Goal: Find specific page/section: Find specific page/section

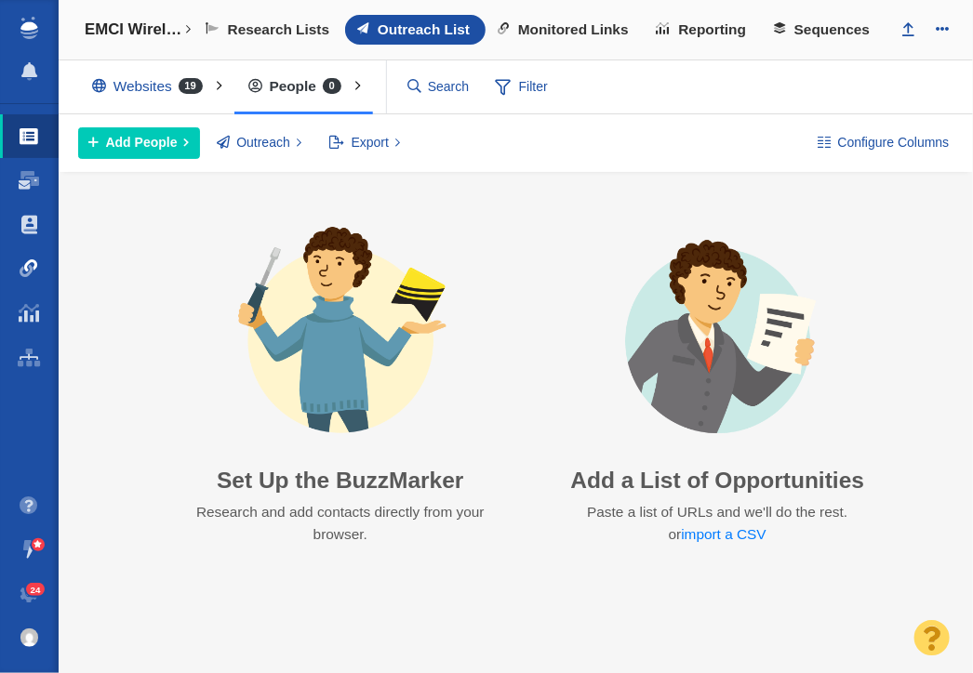
click at [30, 265] on span at bounding box center [29, 268] width 19 height 19
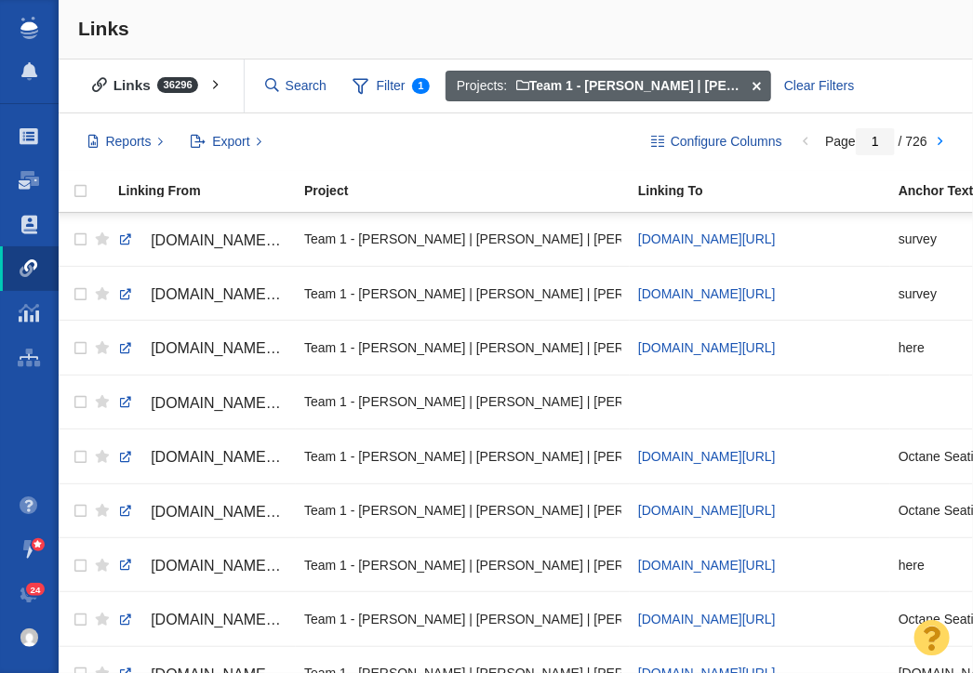
click at [758, 83] on span at bounding box center [756, 87] width 29 height 32
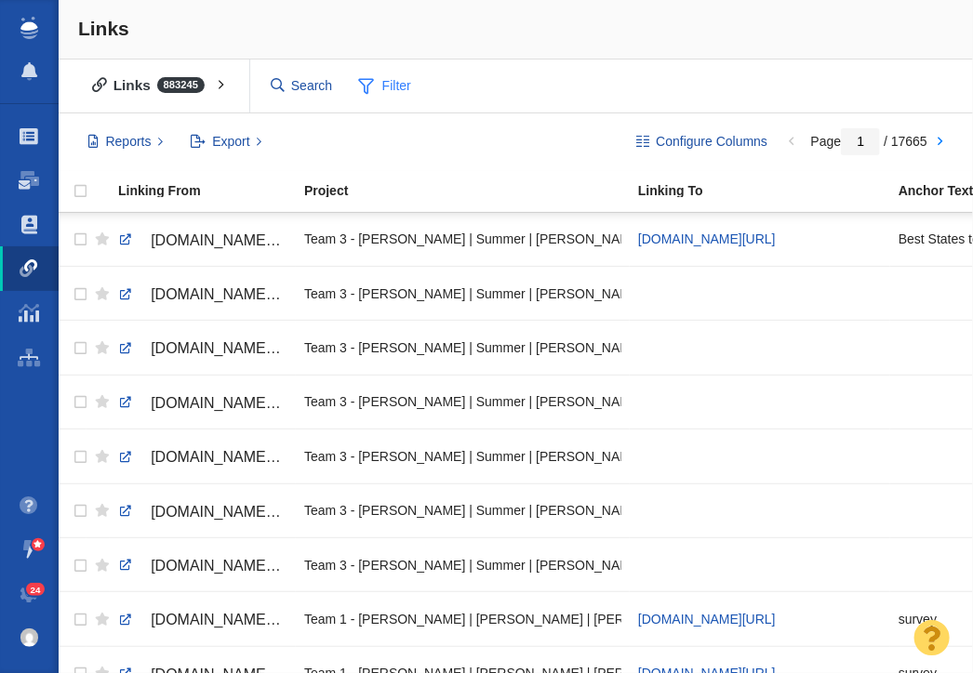
click at [371, 85] on span at bounding box center [366, 85] width 16 height 23
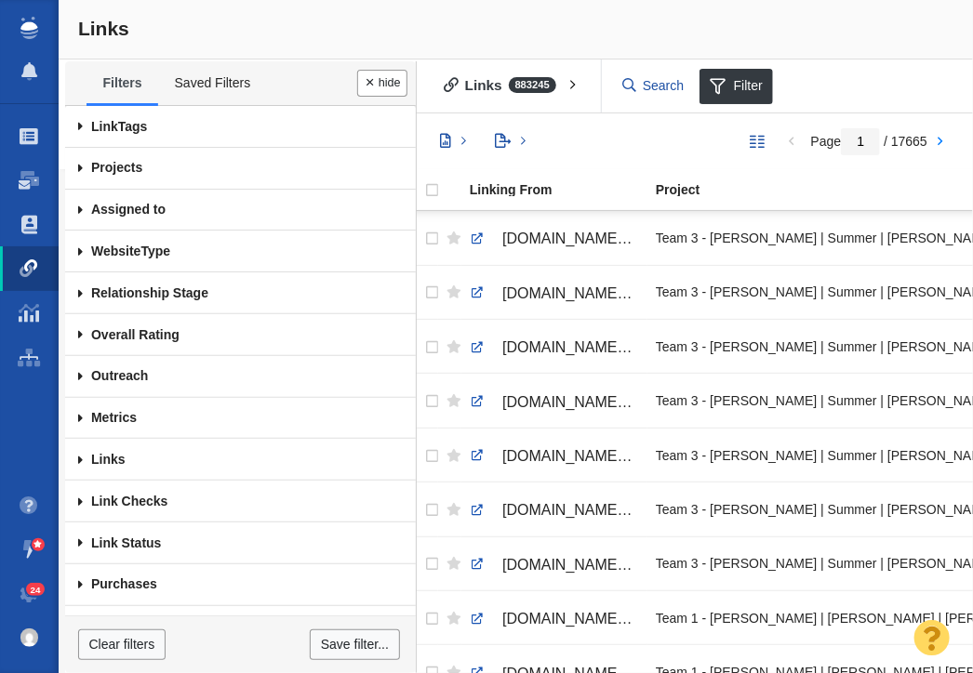
click at [77, 172] on span at bounding box center [80, 169] width 31 height 42
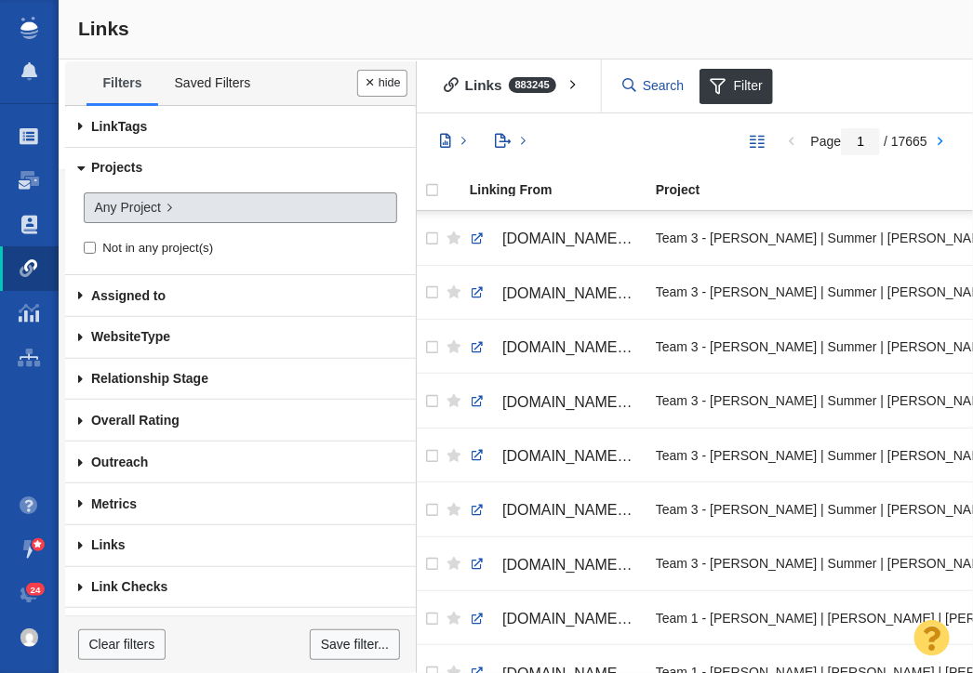
click at [133, 208] on span "Any Project" at bounding box center [127, 208] width 67 height 20
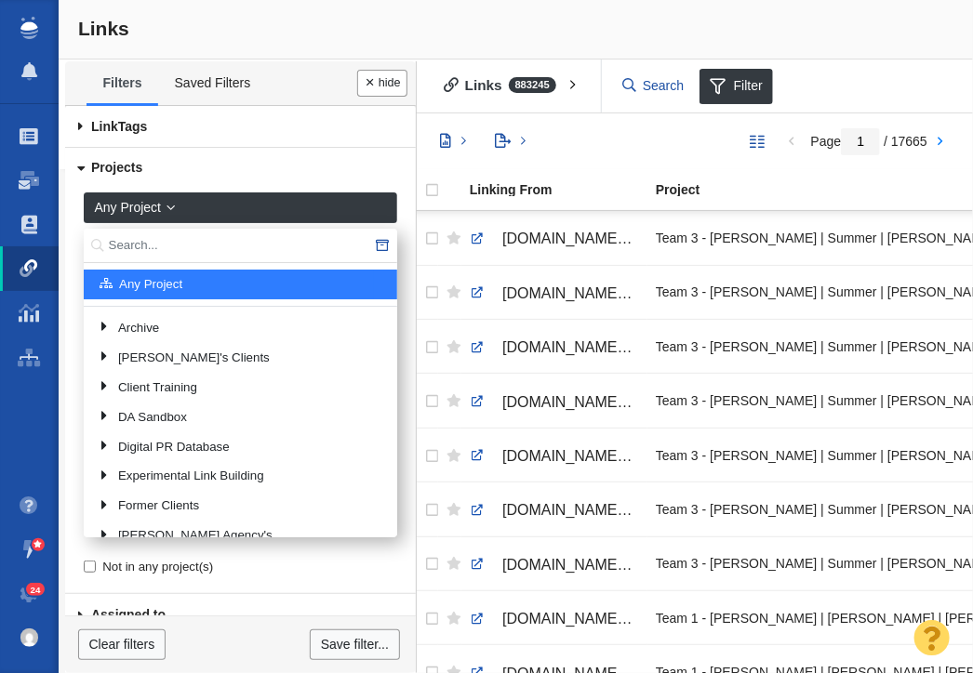
click at [128, 244] on input "text" at bounding box center [240, 246] width 313 height 34
type input "Bold"
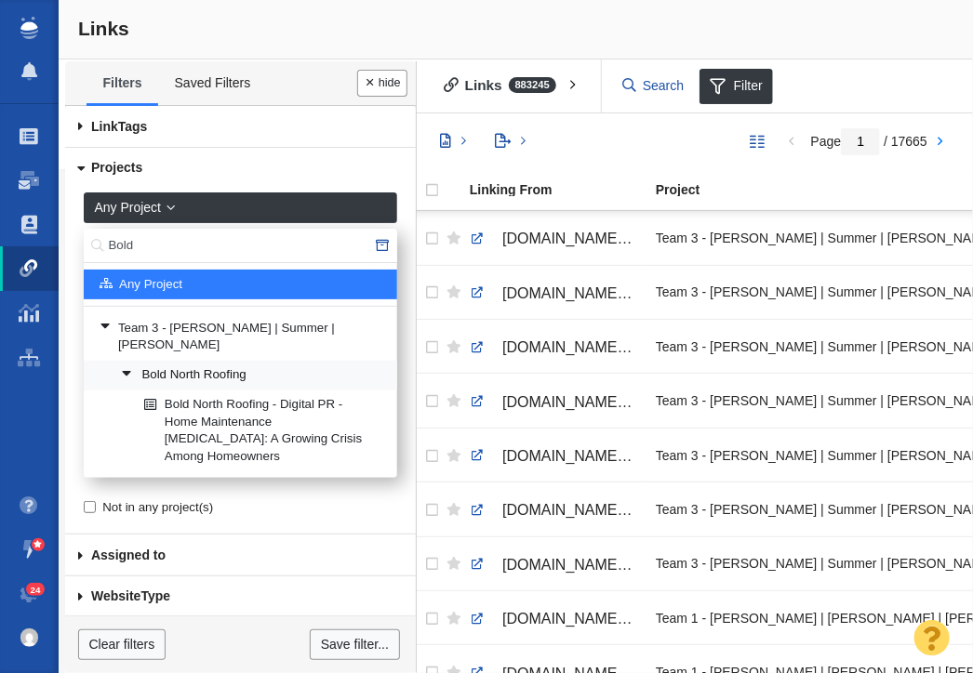
click at [182, 362] on link "Bold North Roofing" at bounding box center [252, 376] width 270 height 28
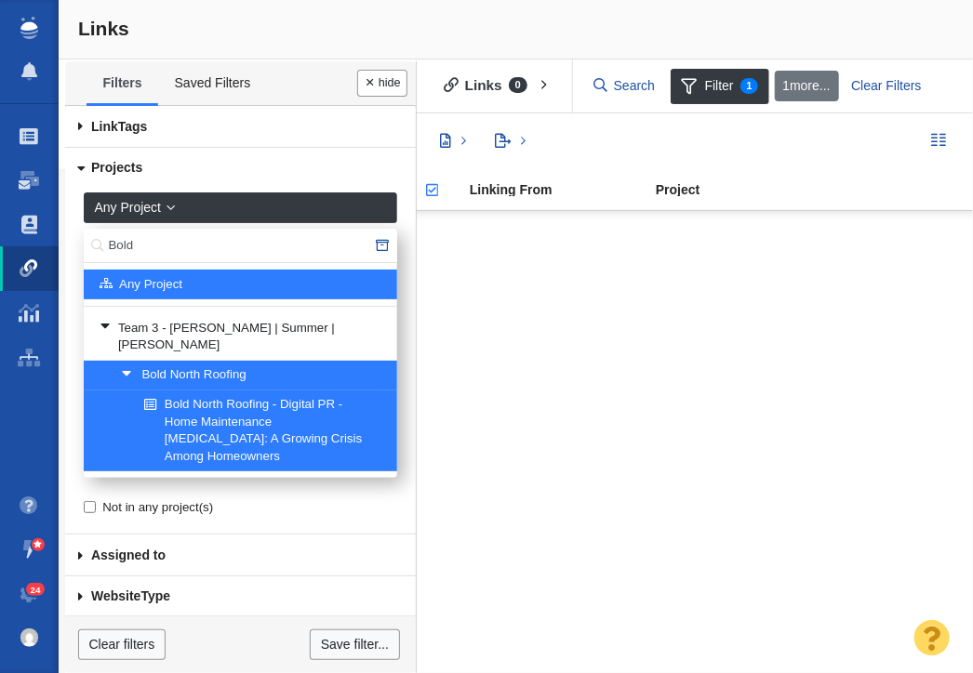
click at [482, 344] on div at bounding box center [691, 442] width 563 height 463
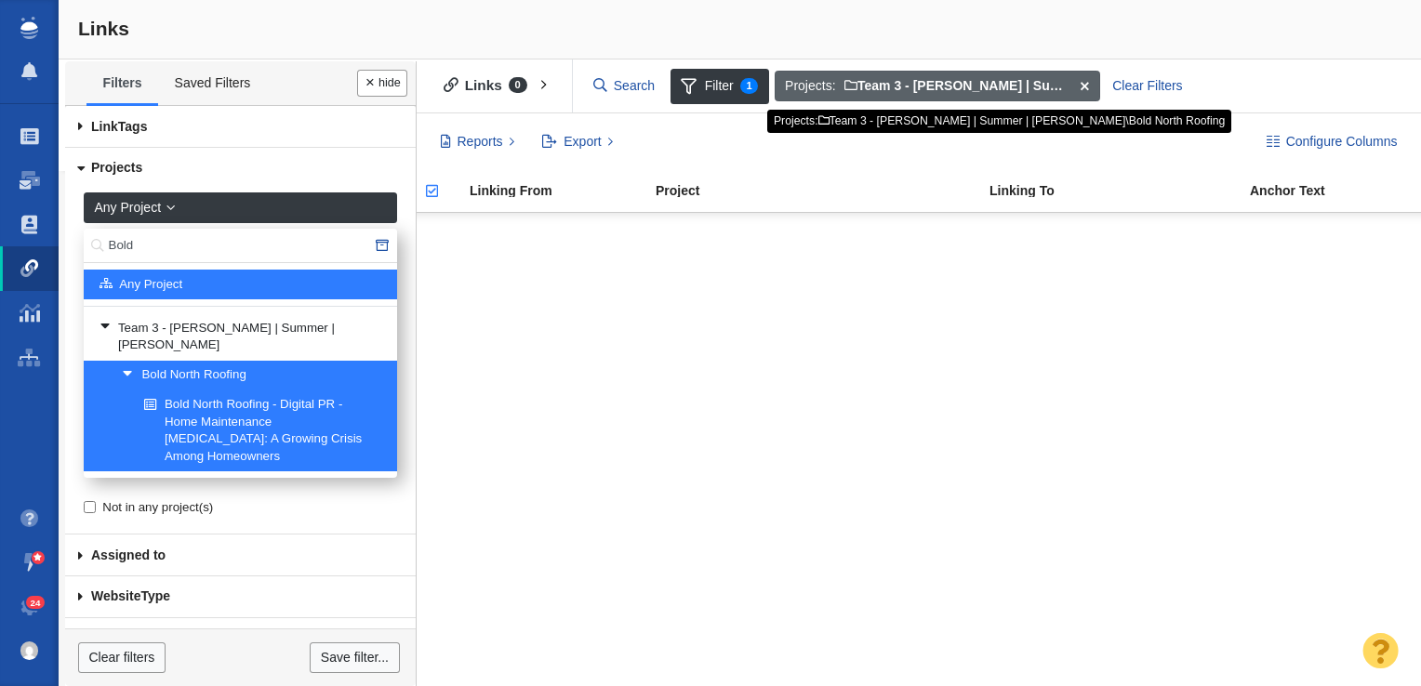
click at [972, 78] on span at bounding box center [1084, 87] width 29 height 32
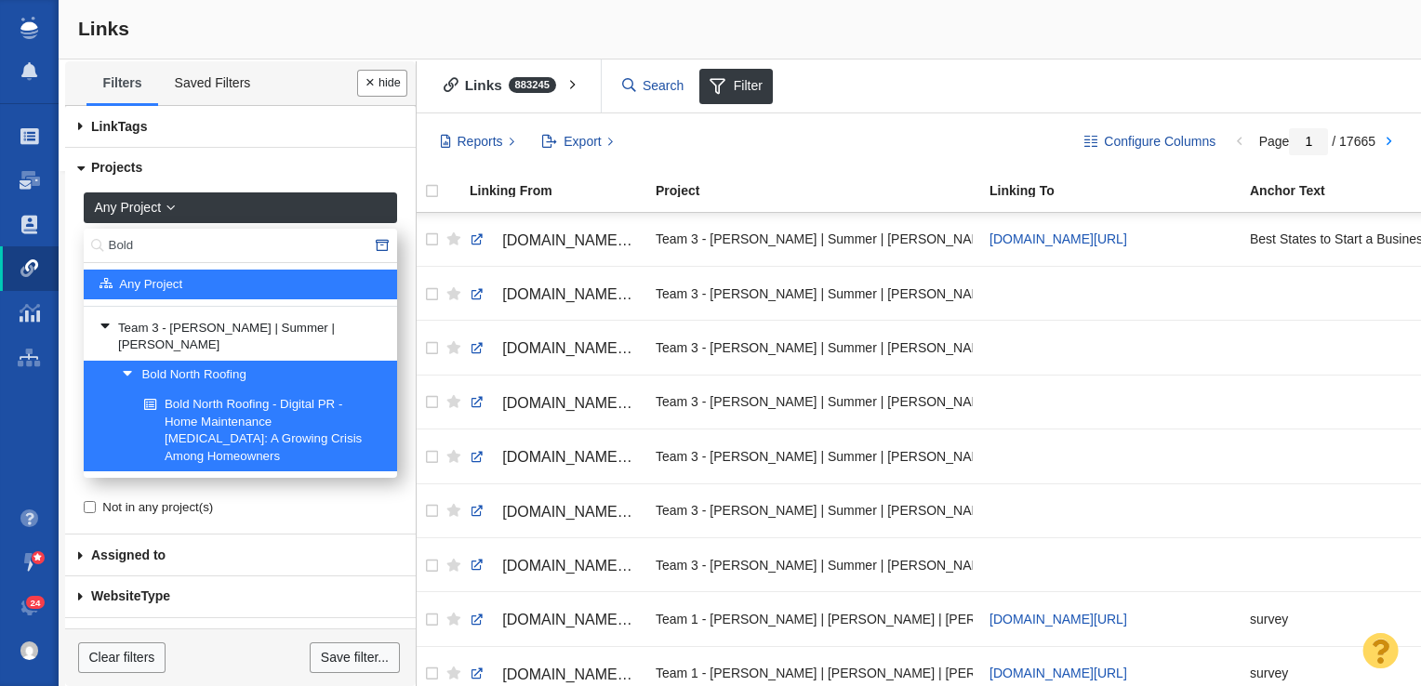
drag, startPoint x: 141, startPoint y: 247, endPoint x: 73, endPoint y: 248, distance: 68.8
click at [73, 248] on div "Any Project Bold Any Project Team 3 - [PERSON_NAME] | Summer | [PERSON_NAME] Bo…" at bounding box center [240, 362] width 351 height 345
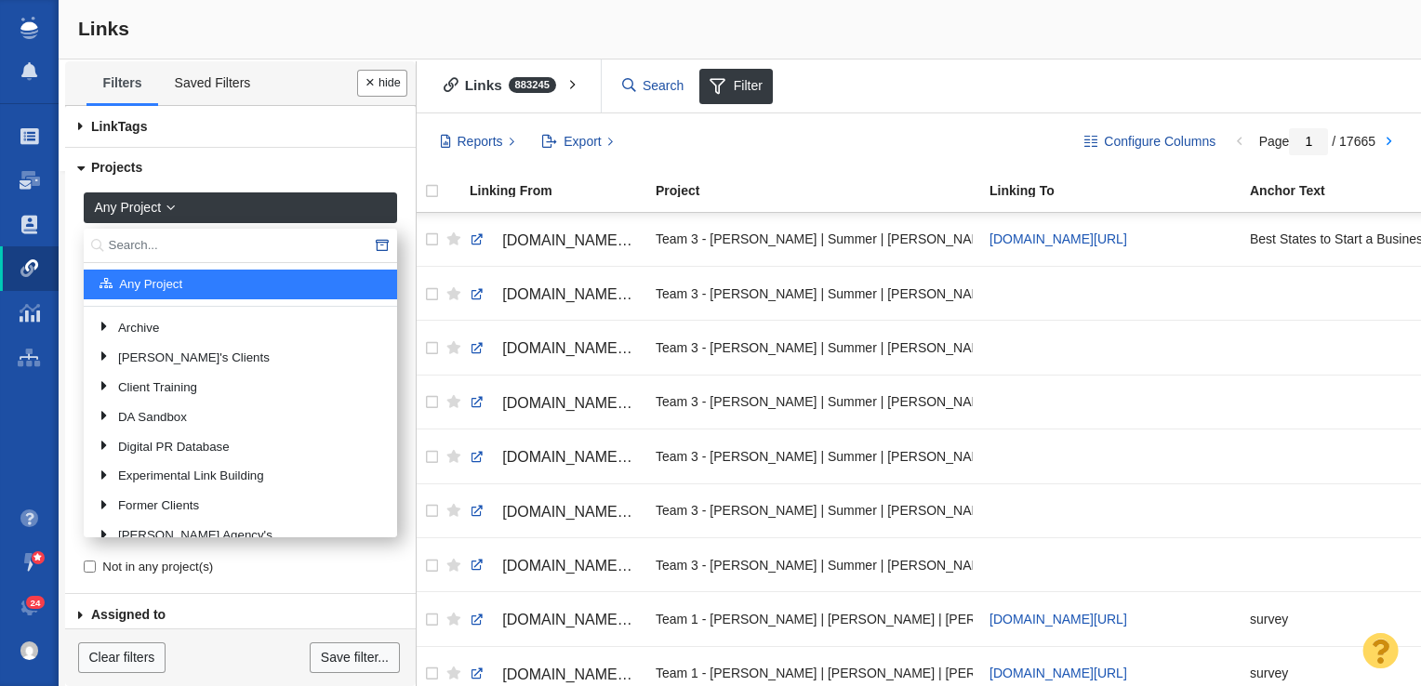
click at [166, 229] on input "text" at bounding box center [240, 246] width 313 height 34
click at [167, 248] on input "text" at bounding box center [240, 246] width 313 height 34
